Goal: Information Seeking & Learning: Learn about a topic

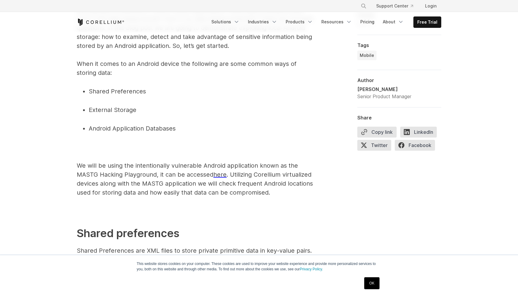
scroll to position [296, 0]
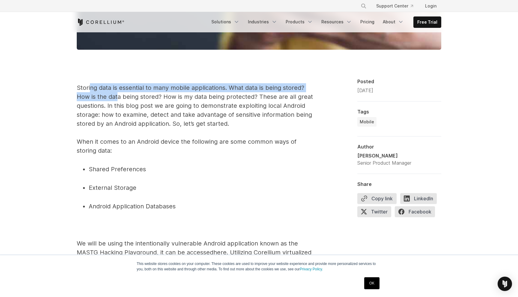
drag, startPoint x: 90, startPoint y: 89, endPoint x: 118, endPoint y: 96, distance: 29.4
click at [118, 96] on p "Storing data is essential to many mobile applications. What data is being store…" at bounding box center [197, 119] width 240 height 72
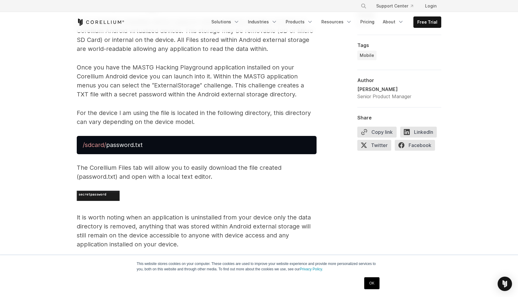
scroll to position [1021, 0]
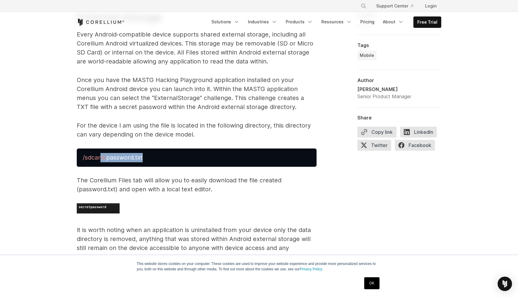
drag, startPoint x: 101, startPoint y: 150, endPoint x: 206, endPoint y: 151, distance: 104.9
click at [206, 151] on pre "/sdcard/ password.txt" at bounding box center [197, 158] width 240 height 18
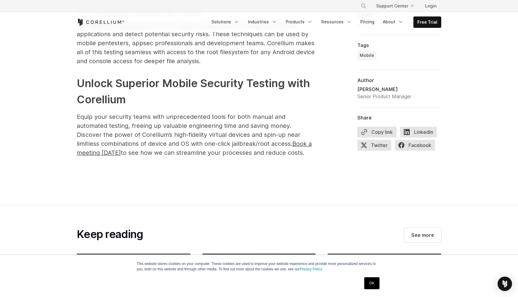
scroll to position [2433, 0]
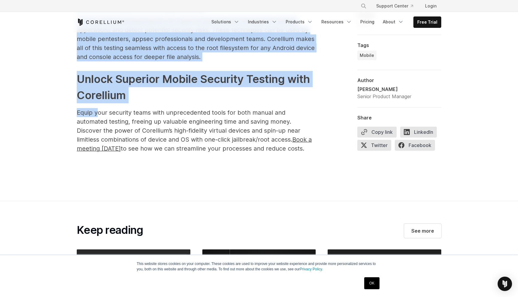
drag, startPoint x: 96, startPoint y: 100, endPoint x: 223, endPoint y: 153, distance: 138.1
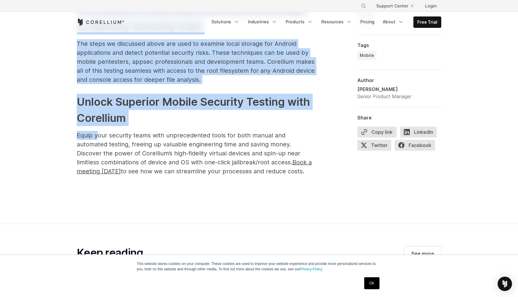
scroll to position [2324, 0]
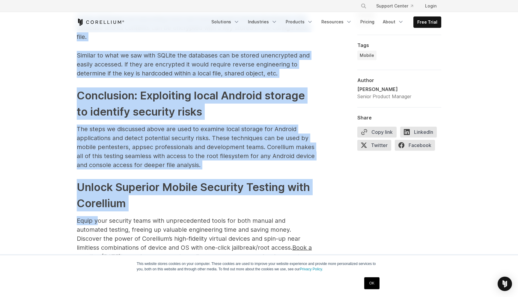
click at [137, 156] on p "The steps we discussed above are used to examine local storage for Android appl…" at bounding box center [197, 147] width 240 height 45
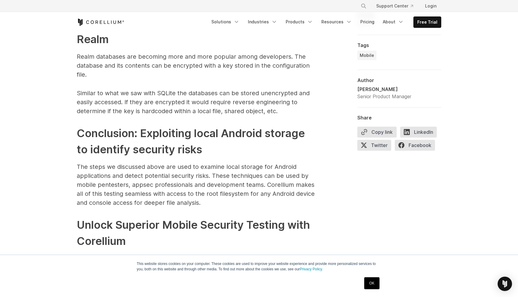
scroll to position [2282, 0]
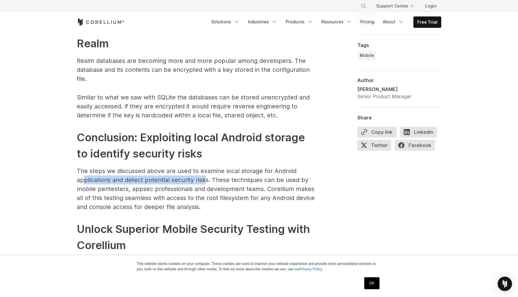
drag, startPoint x: 91, startPoint y: 167, endPoint x: 205, endPoint y: 167, distance: 114.2
click at [205, 167] on p "The steps we discussed above are used to examine local storage for Android appl…" at bounding box center [197, 189] width 240 height 45
click at [100, 170] on p "The steps we discussed above are used to examine local storage for Android appl…" at bounding box center [197, 189] width 240 height 45
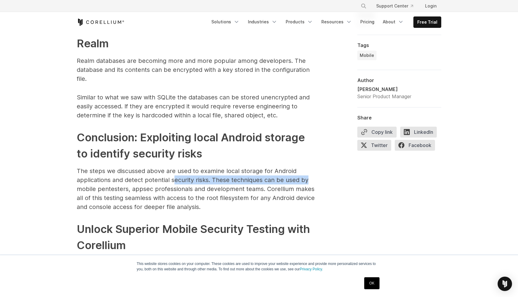
drag, startPoint x: 174, startPoint y: 168, endPoint x: 307, endPoint y: 168, distance: 132.5
click at [307, 168] on p "The steps we discussed above are used to examine local storage for Android appl…" at bounding box center [197, 189] width 240 height 45
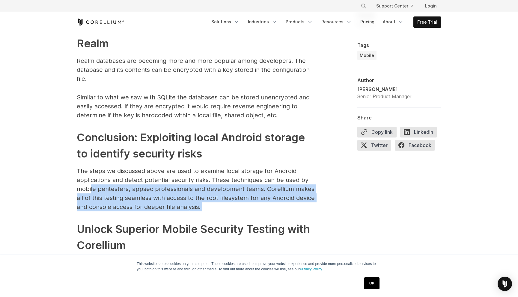
drag, startPoint x: 91, startPoint y: 180, endPoint x: 226, endPoint y: 211, distance: 138.7
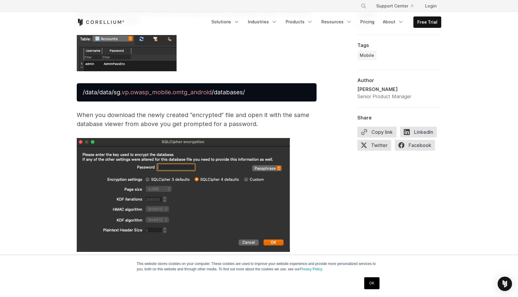
scroll to position [1514, 0]
